Goal: Information Seeking & Learning: Learn about a topic

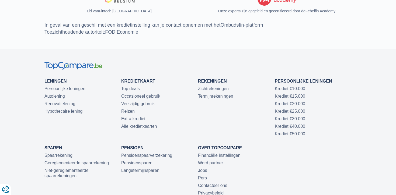
scroll to position [1402, 0]
